Goal: Task Accomplishment & Management: Complete application form

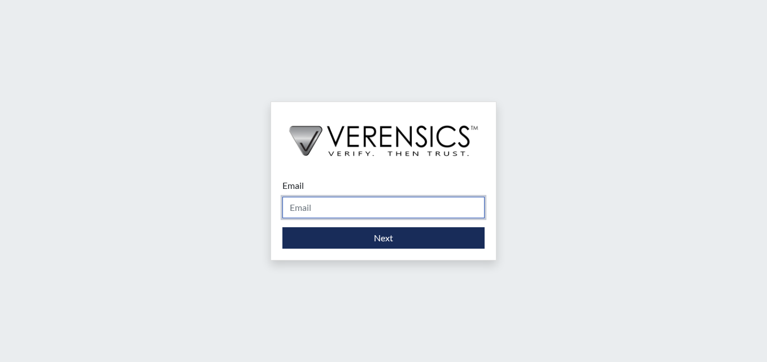
click at [362, 203] on input "Email" at bounding box center [383, 207] width 202 height 21
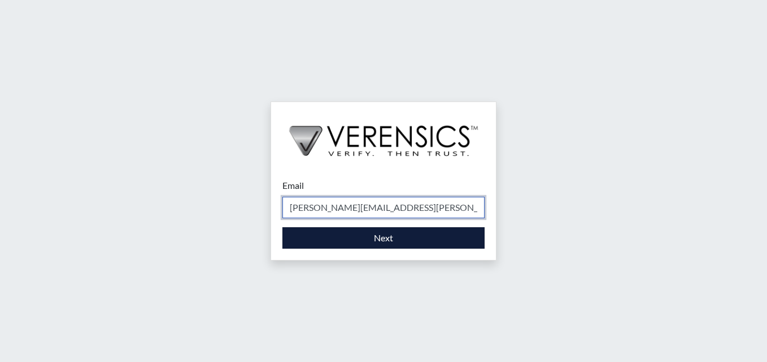
type input "[PERSON_NAME][EMAIL_ADDRESS][PERSON_NAME][DOMAIN_NAME]"
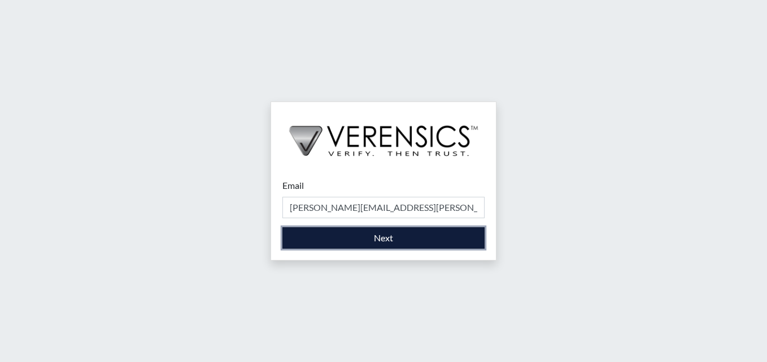
click at [409, 232] on button "Next" at bounding box center [383, 238] width 202 height 21
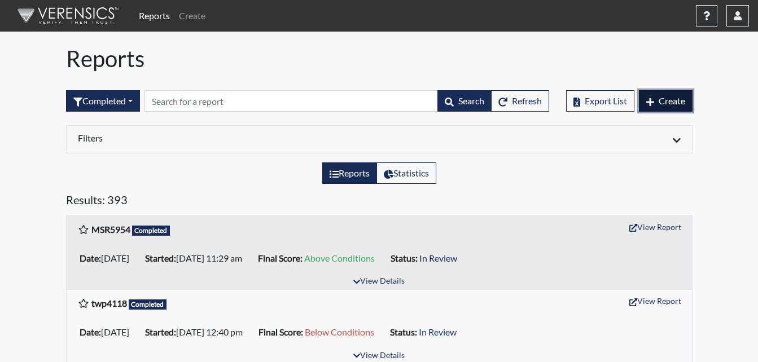
click at [679, 106] on span "Create" at bounding box center [672, 100] width 27 height 11
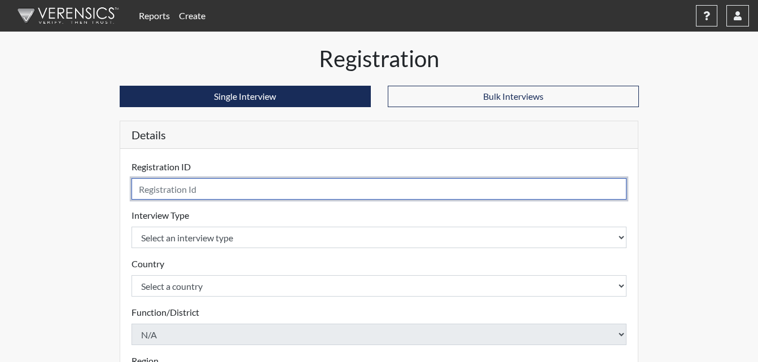
click at [272, 190] on input "text" at bounding box center [380, 188] width 496 height 21
type input "sng1467"
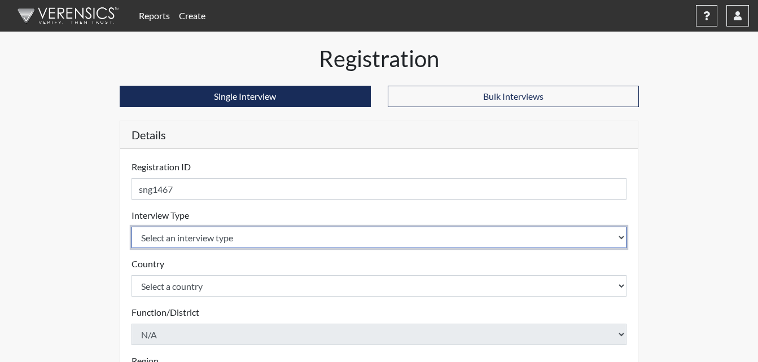
click at [600, 238] on select "Select an interview type Corrections Pre-Employment" at bounding box center [380, 237] width 496 height 21
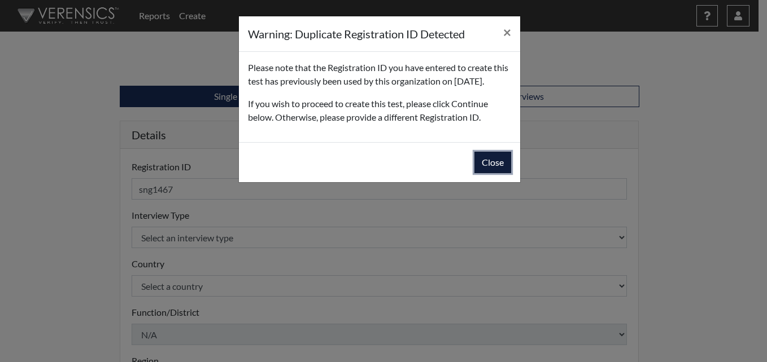
click at [491, 173] on button "Close" at bounding box center [492, 162] width 37 height 21
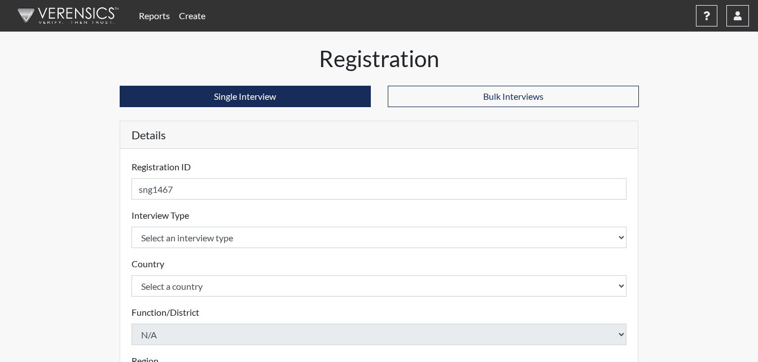
click at [159, 18] on link "Reports" at bounding box center [154, 16] width 40 height 23
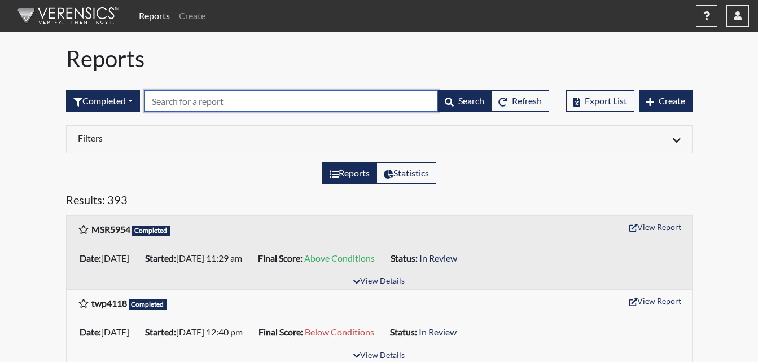
click at [198, 95] on input "text" at bounding box center [292, 100] width 294 height 21
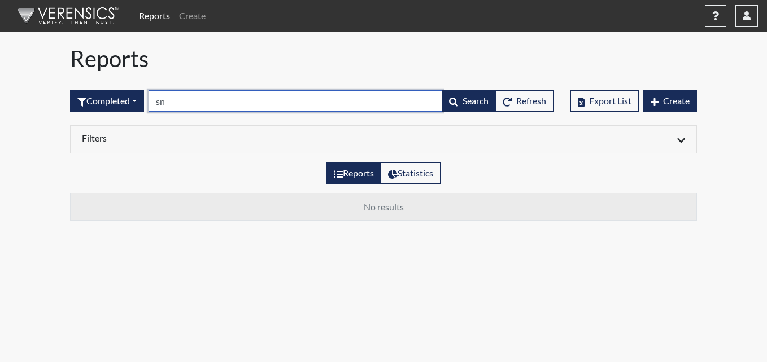
type input "s"
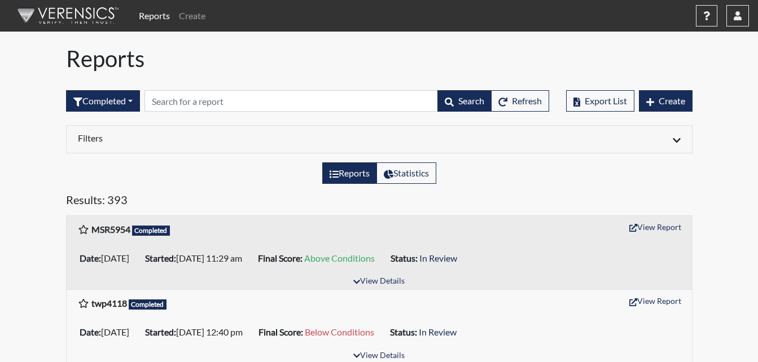
click at [671, 113] on div "Export List Create" at bounding box center [629, 101] width 126 height 49
click at [668, 100] on span "Create" at bounding box center [672, 100] width 27 height 11
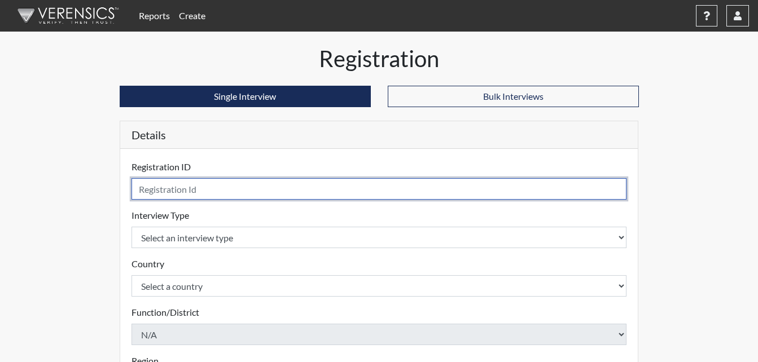
click at [244, 190] on input "text" at bounding box center [380, 188] width 496 height 21
type input "sng1467"
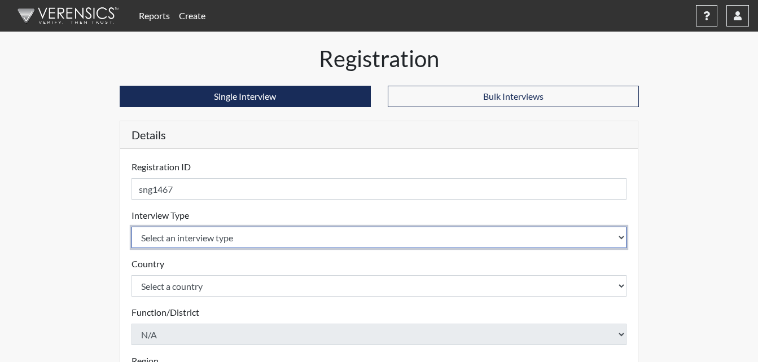
click at [269, 233] on select "Select an interview type Corrections Pre-Employment" at bounding box center [380, 237] width 496 height 21
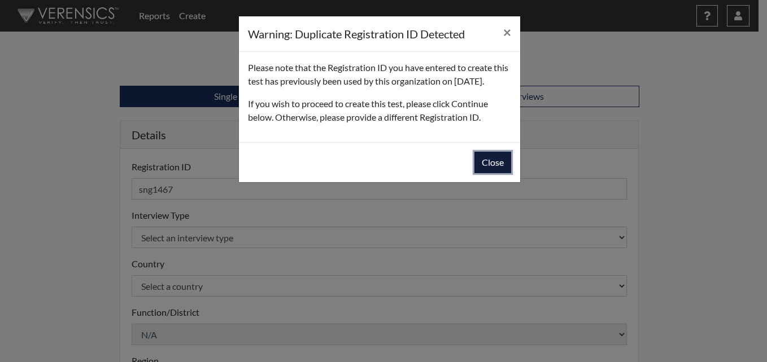
click at [491, 173] on button "Close" at bounding box center [492, 162] width 37 height 21
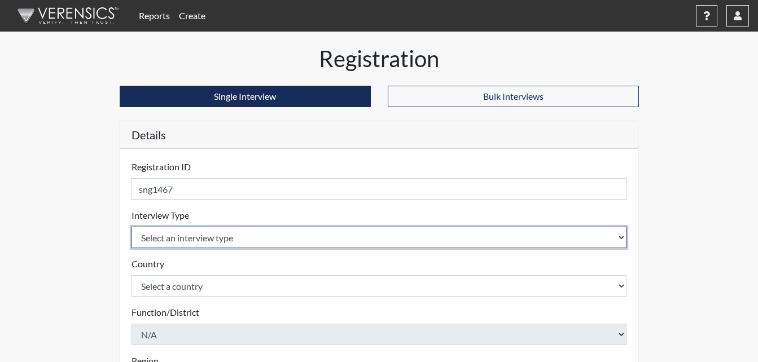
click at [336, 233] on select "Select an interview type Corrections Pre-Employment" at bounding box center [380, 237] width 496 height 21
select select "ff733e93-e1bf-11ea-9c9f-0eff0cf7eb8f"
click at [132, 227] on select "Select an interview type Corrections Pre-Employment" at bounding box center [380, 237] width 496 height 21
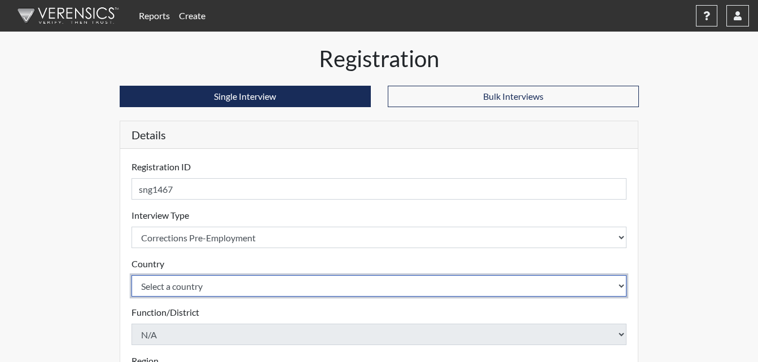
click at [243, 279] on select "Select a country [GEOGRAPHIC_DATA] [GEOGRAPHIC_DATA]" at bounding box center [380, 286] width 496 height 21
select select "united-states-of-[GEOGRAPHIC_DATA]"
click at [132, 276] on select "Select a country [GEOGRAPHIC_DATA] [GEOGRAPHIC_DATA]" at bounding box center [380, 286] width 496 height 21
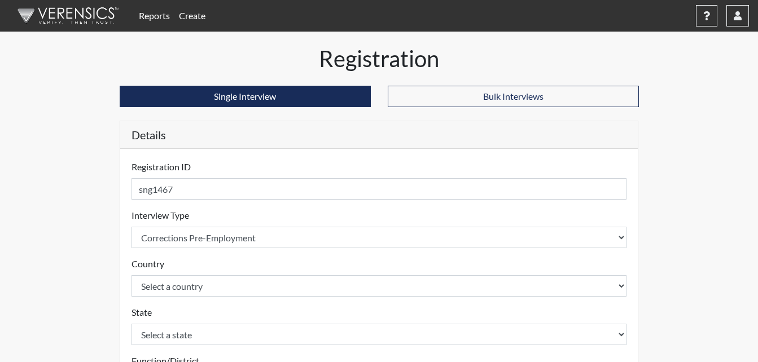
click at [693, 212] on div "Registration Single Interview Bulk Interviews Details Registration ID sng1467 P…" at bounding box center [380, 364] width 644 height 639
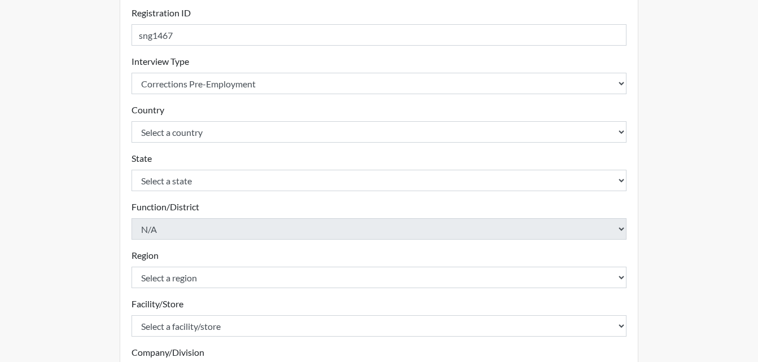
scroll to position [169, 0]
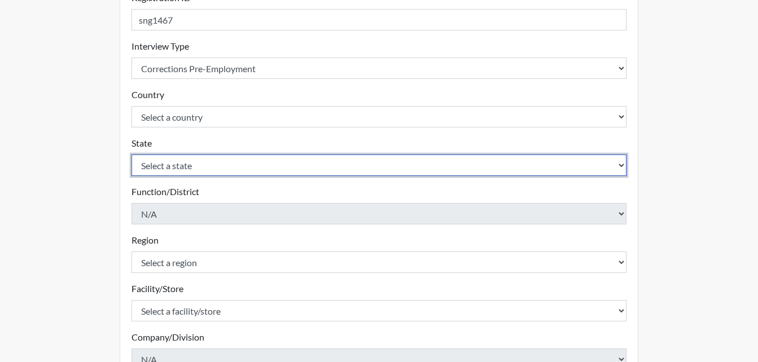
click at [360, 156] on select "Select a state [US_STATE] [US_STATE] [US_STATE] [US_STATE] [US_STATE] [US_STATE…" at bounding box center [380, 165] width 496 height 21
select select "GA"
click at [132, 155] on select "Select a state [US_STATE] [US_STATE] [US_STATE] [US_STATE] [US_STATE] [US_STATE…" at bounding box center [380, 165] width 496 height 21
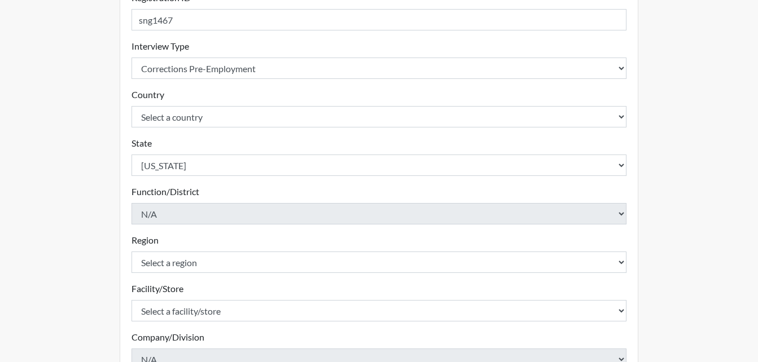
click at [678, 165] on div "Registration Single Interview Bulk Interviews Details Registration ID sng1467 P…" at bounding box center [380, 195] width 644 height 639
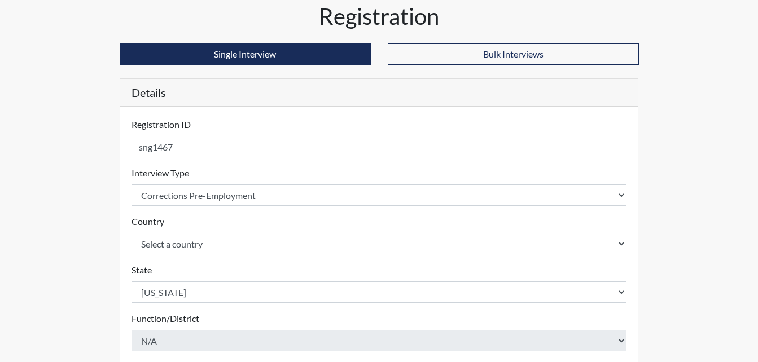
scroll to position [0, 0]
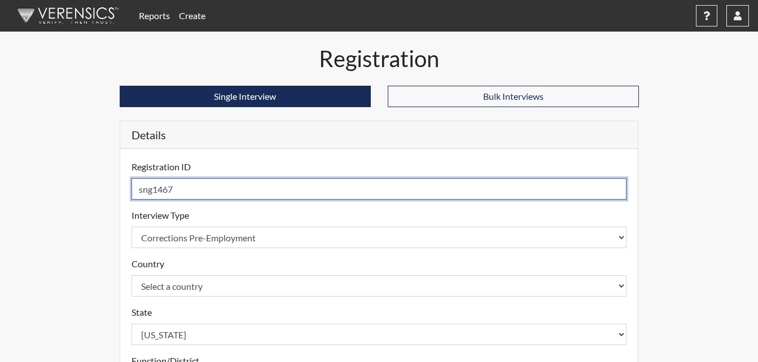
click at [149, 193] on input "sng1467" at bounding box center [380, 188] width 496 height 21
type input "sg1467"
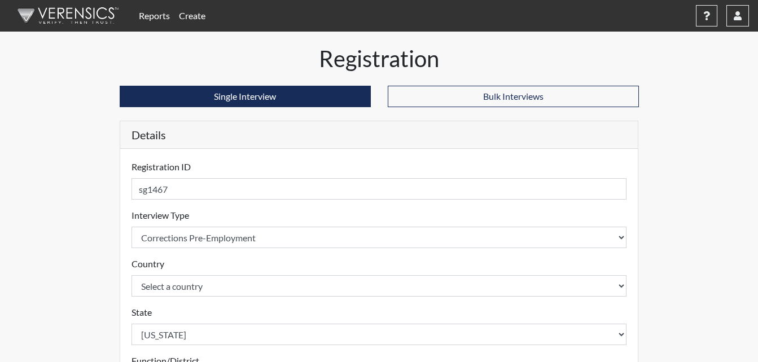
click at [348, 212] on div "Interview Type Select an interview type Corrections Pre-Employment Please selec…" at bounding box center [380, 229] width 496 height 40
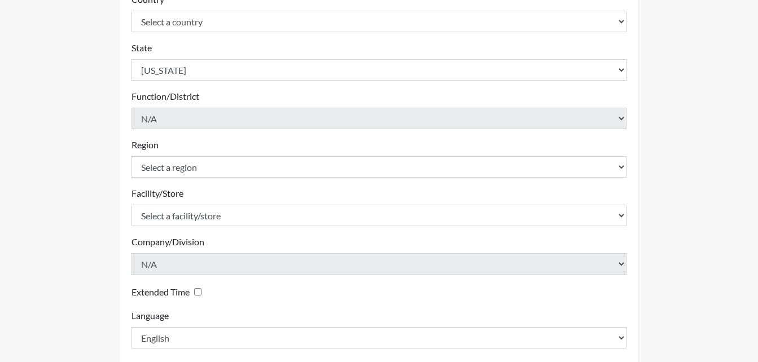
scroll to position [282, 0]
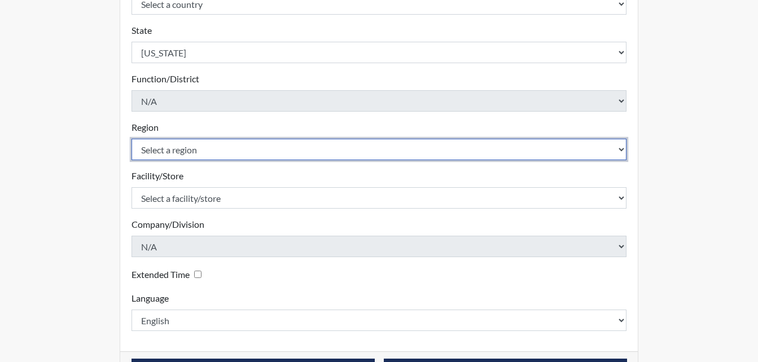
click at [348, 148] on select "Select a region [GEOGRAPHIC_DATA]" at bounding box center [380, 149] width 496 height 21
select select "743fb50d-a618-40f0-9631-f2ad6878b8a9"
click at [132, 139] on select "Select a region [GEOGRAPHIC_DATA]" at bounding box center [380, 149] width 496 height 21
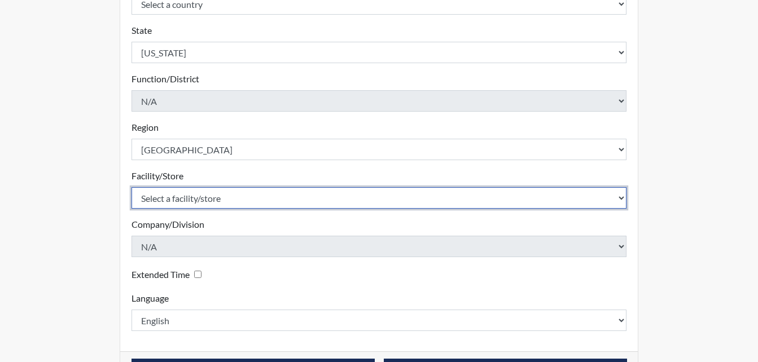
click at [285, 199] on select "Select a facility/store [PERSON_NAME] ITF [PERSON_NAME] PDC [PERSON_NAME]" at bounding box center [380, 197] width 496 height 21
select select "bcc861db-30ac-4530-8f11-93c8e4ad22de"
click at [132, 187] on select "Select a facility/store [PERSON_NAME] ITF [PERSON_NAME] PDC [PERSON_NAME]" at bounding box center [380, 197] width 496 height 21
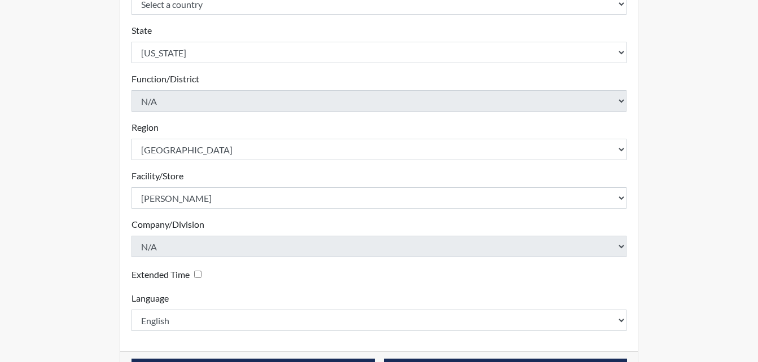
click at [343, 222] on div "Company/Division N/A Please select a company/division." at bounding box center [380, 238] width 496 height 40
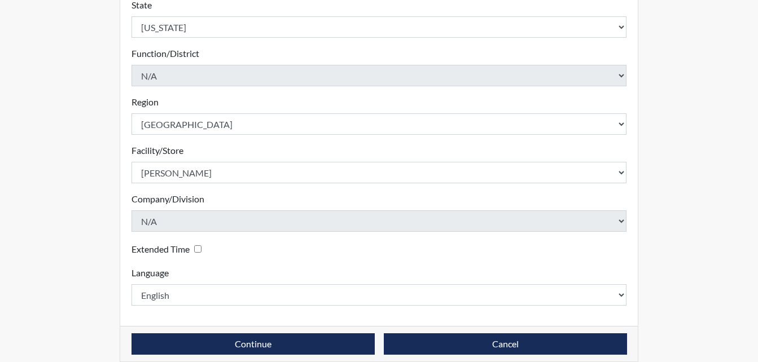
scroll to position [321, 0]
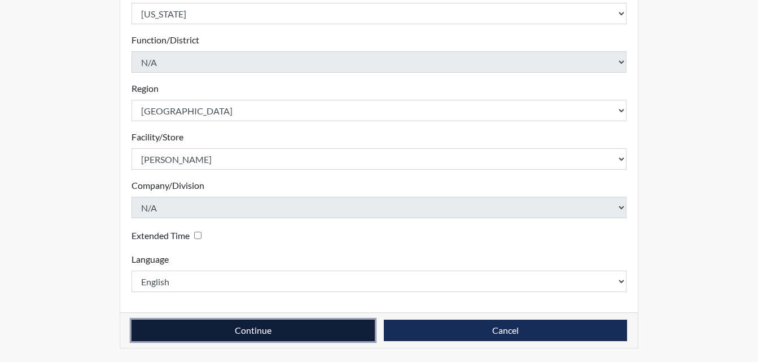
click at [273, 327] on button "Continue" at bounding box center [253, 330] width 243 height 21
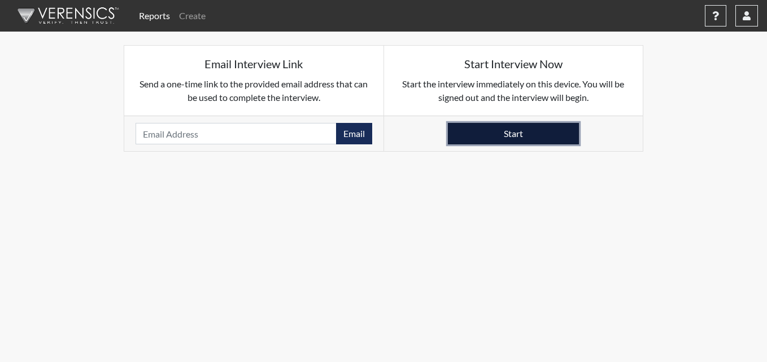
click at [507, 133] on button "Start" at bounding box center [513, 133] width 131 height 21
